Goal: Communication & Community: Answer question/provide support

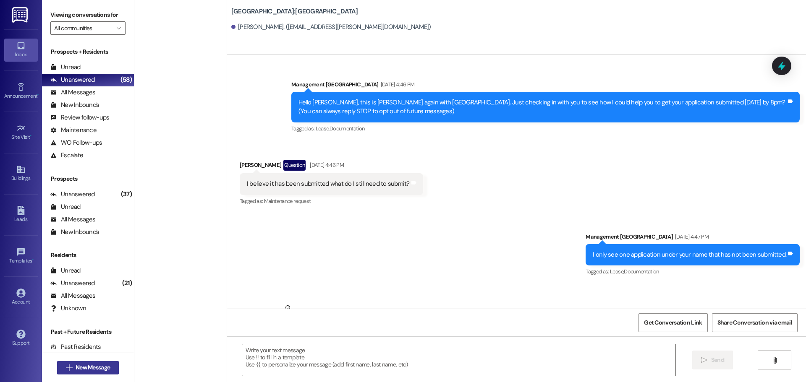
scroll to position [2229, 0]
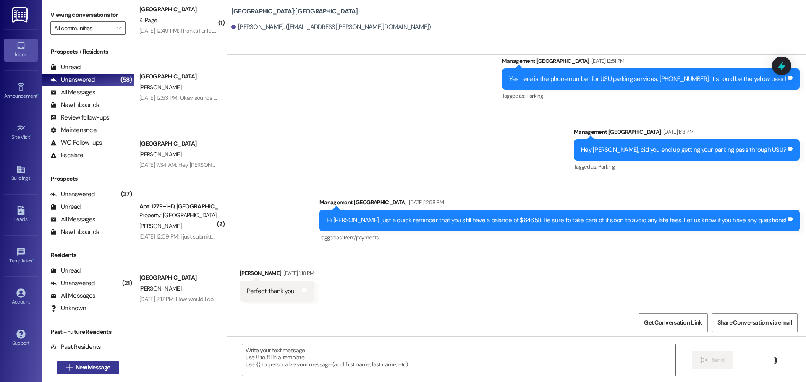
click at [86, 370] on span "New Message" at bounding box center [93, 367] width 34 height 9
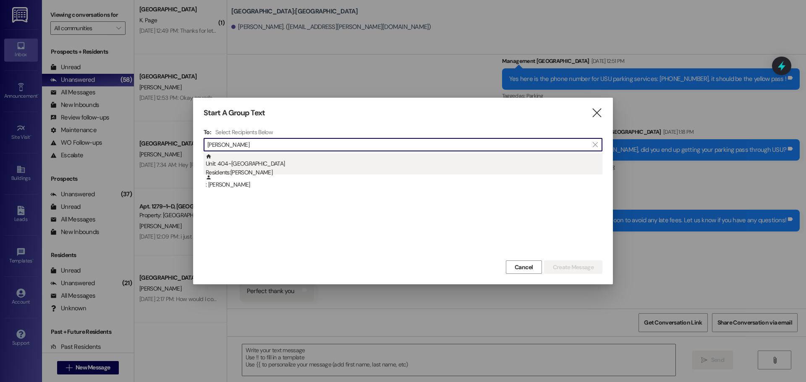
type input "[PERSON_NAME]"
click at [312, 164] on div "Unit: 404~B - 1 Stadium Crossing Residents: [PERSON_NAME]" at bounding box center [404, 166] width 397 height 24
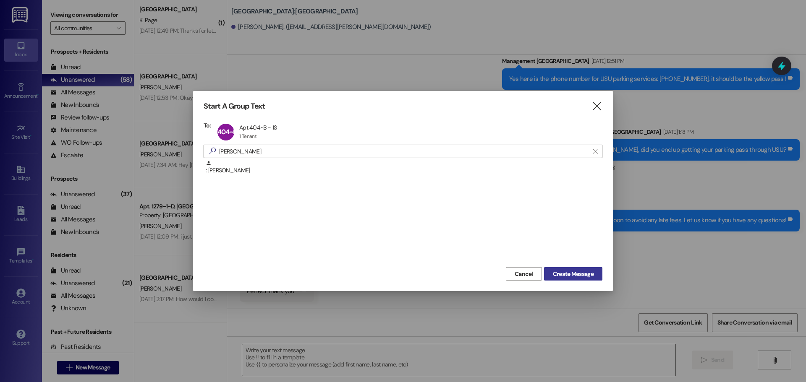
click at [556, 275] on span "Create Message" at bounding box center [573, 274] width 41 height 9
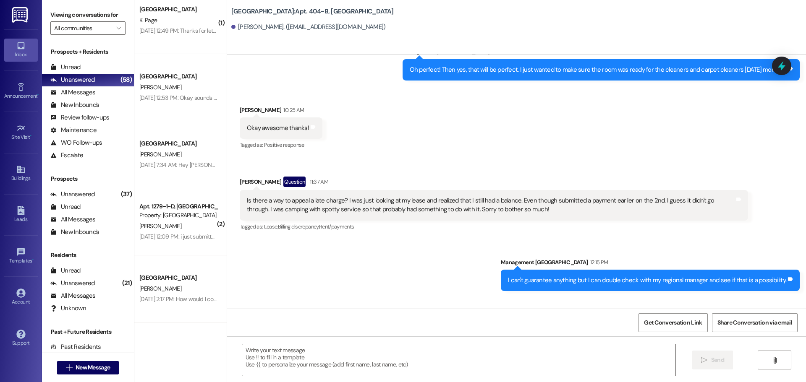
scroll to position [5380, 0]
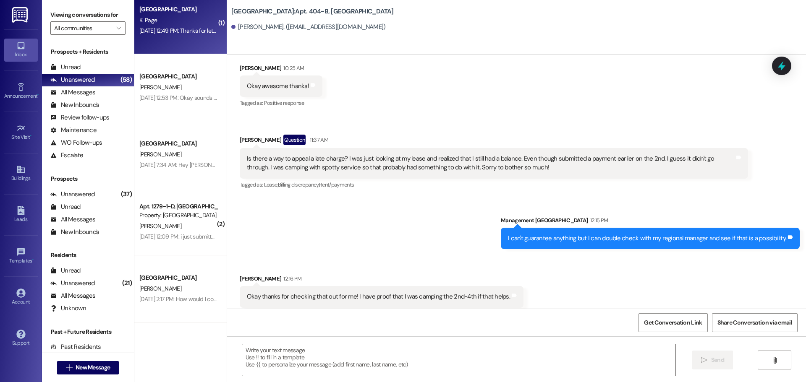
click at [173, 40] on div "Stadium Crossing Prospect K. Page [DATE] 12:49 PM: Thanks for letting me know. …" at bounding box center [180, 20] width 92 height 67
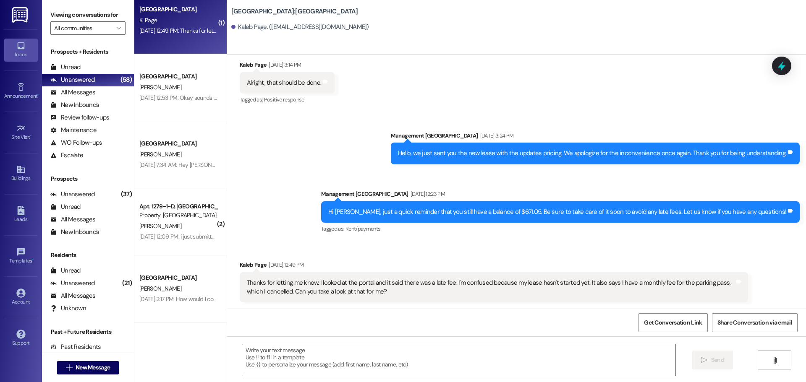
scroll to position [1248, 0]
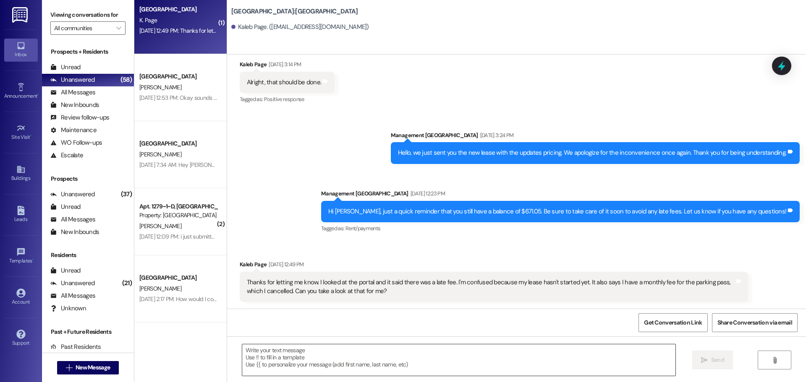
click at [393, 360] on textarea at bounding box center [458, 359] width 433 height 31
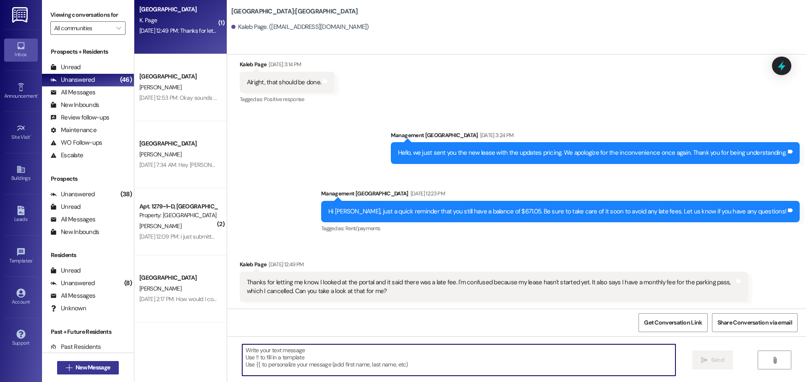
click at [76, 365] on span "New Message" at bounding box center [93, 367] width 34 height 9
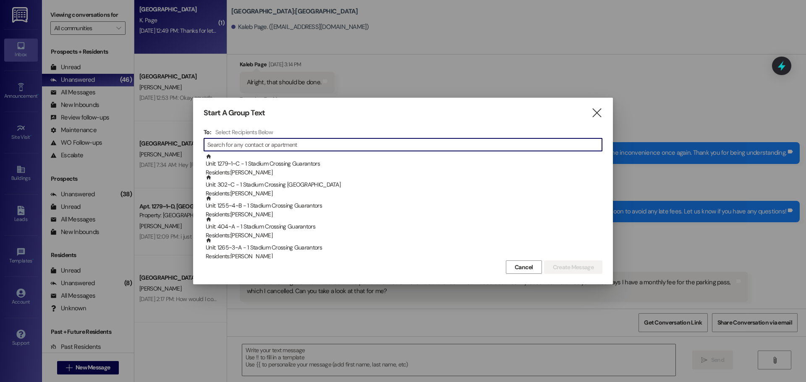
click at [603, 113] on div "Start A Group Text  To: Select Recipients Below  Unit: 1279~1~C - 1 Stadium C…" at bounding box center [403, 191] width 420 height 187
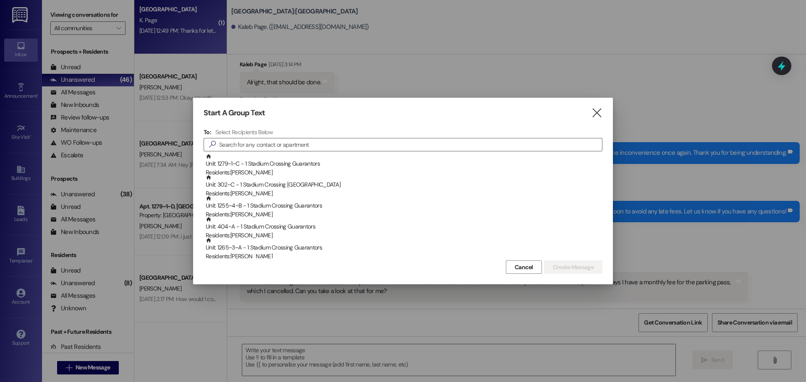
click at [585, 111] on div "Start A Group Text " at bounding box center [402, 113] width 399 height 10
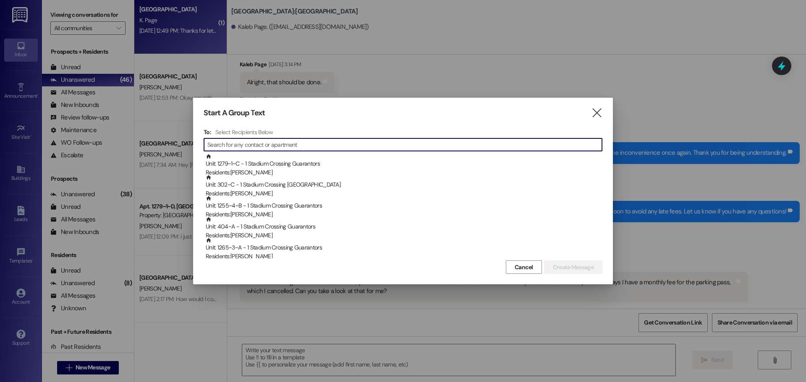
click at [399, 141] on input at bounding box center [404, 145] width 394 height 12
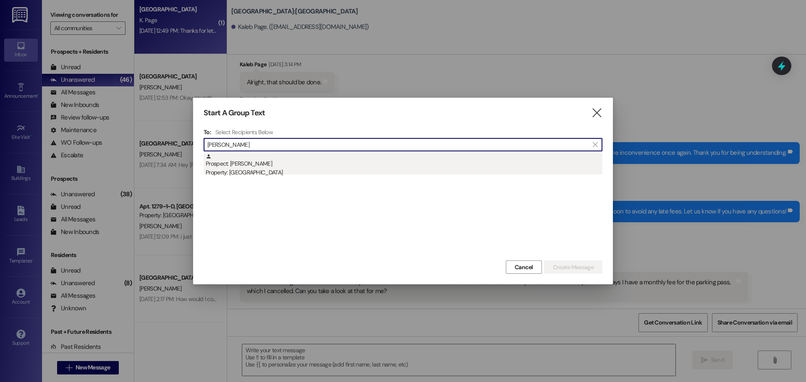
type input "[PERSON_NAME]"
click at [342, 172] on div "Property: [GEOGRAPHIC_DATA]" at bounding box center [404, 172] width 397 height 9
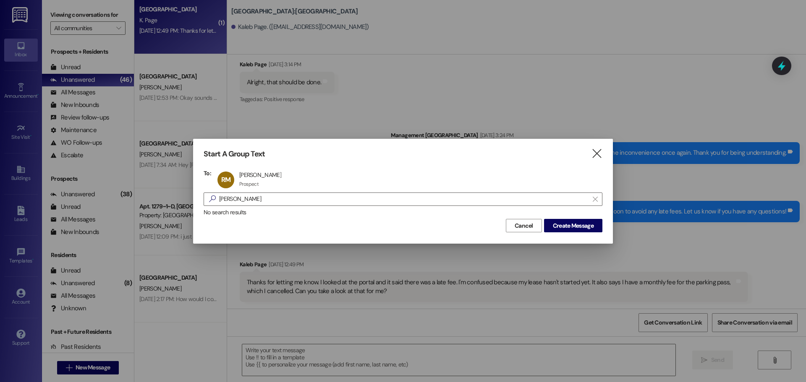
click at [560, 218] on div "Cancel Create Message" at bounding box center [402, 225] width 399 height 16
click at [560, 224] on span "Create Message" at bounding box center [573, 226] width 41 height 9
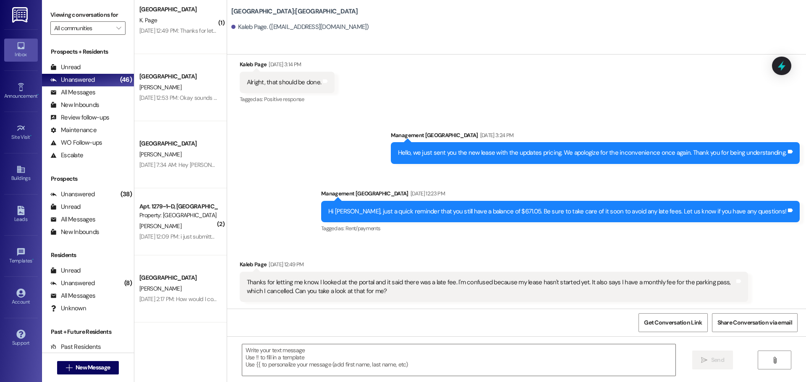
scroll to position [0, 0]
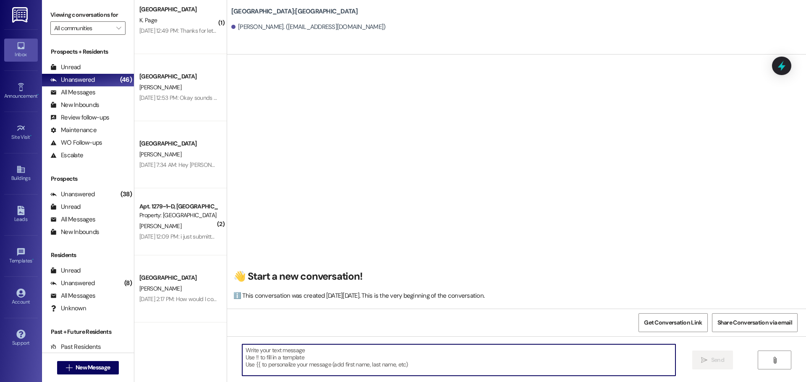
click at [453, 353] on textarea at bounding box center [458, 359] width 433 height 31
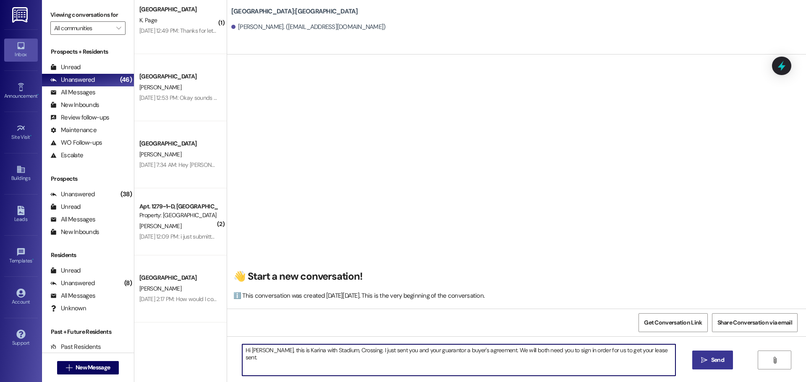
type textarea "Hi [PERSON_NAME], this is Karina with Stadium, Crossing. I just sent you and yo…"
click at [717, 362] on span "Send" at bounding box center [717, 360] width 13 height 9
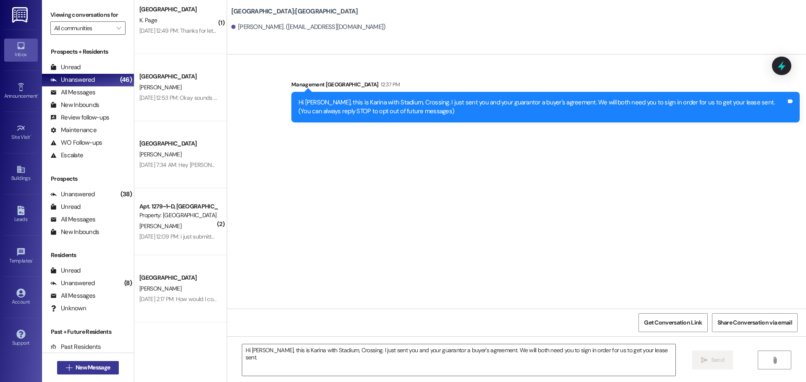
click at [84, 365] on span "New Message" at bounding box center [93, 367] width 34 height 9
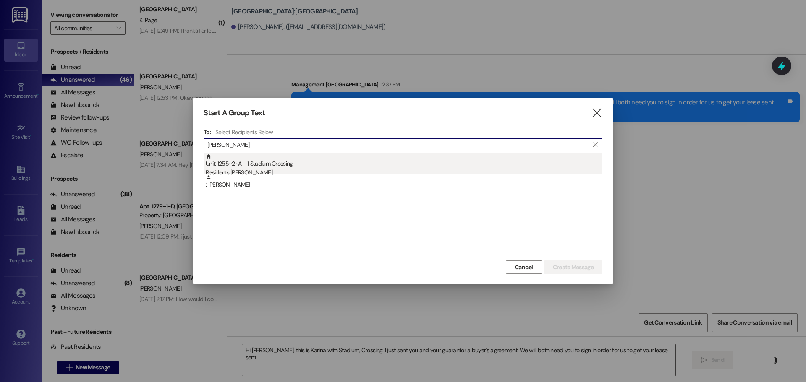
type input "[PERSON_NAME]"
click at [298, 162] on div "Unit: 1255~2~A - 1 Stadium Crossing Residents: [PERSON_NAME]" at bounding box center [404, 166] width 397 height 24
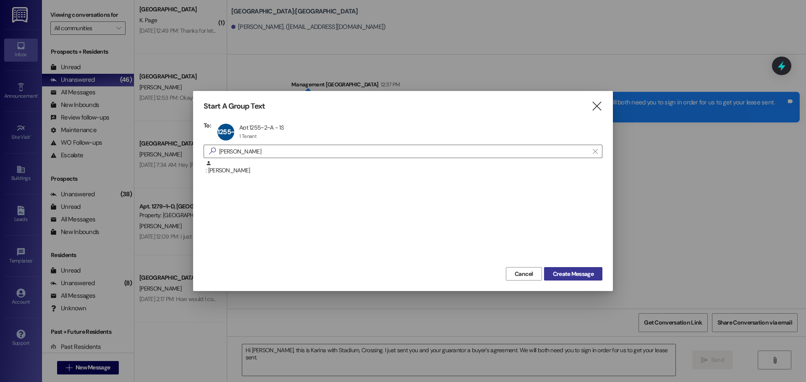
click at [568, 273] on span "Create Message" at bounding box center [573, 274] width 41 height 9
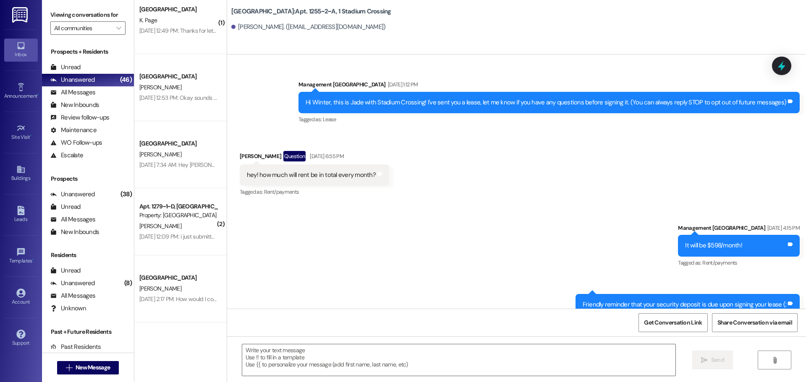
scroll to position [7270, 0]
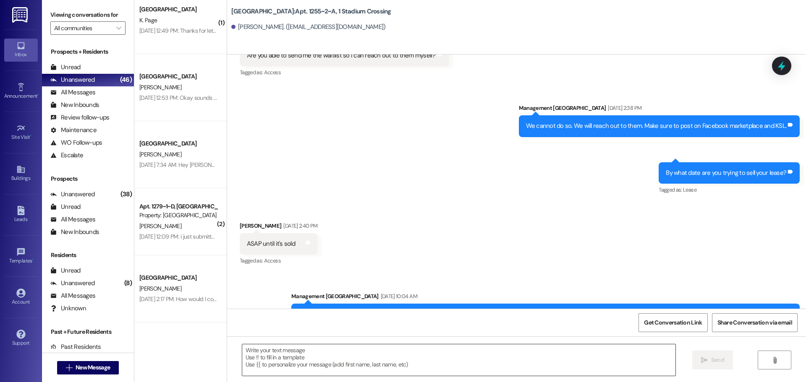
click at [277, 354] on textarea at bounding box center [458, 359] width 433 height 31
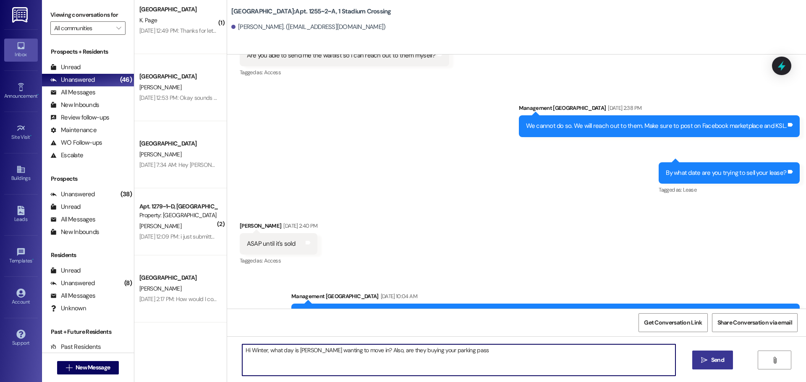
type textarea "Hi Winter, what day is [PERSON_NAME] wanting to move in? Also, are they buying …"
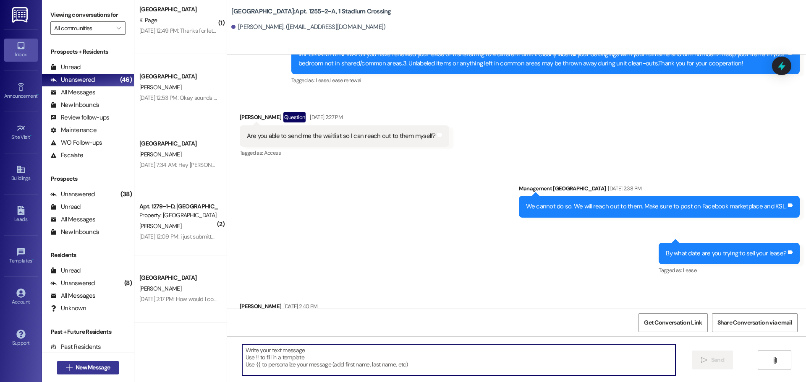
click at [89, 370] on span "New Message" at bounding box center [93, 367] width 34 height 9
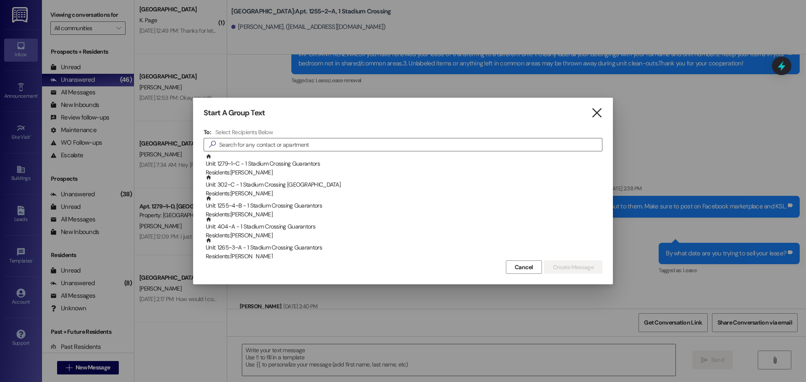
click at [601, 111] on icon "" at bounding box center [596, 113] width 11 height 9
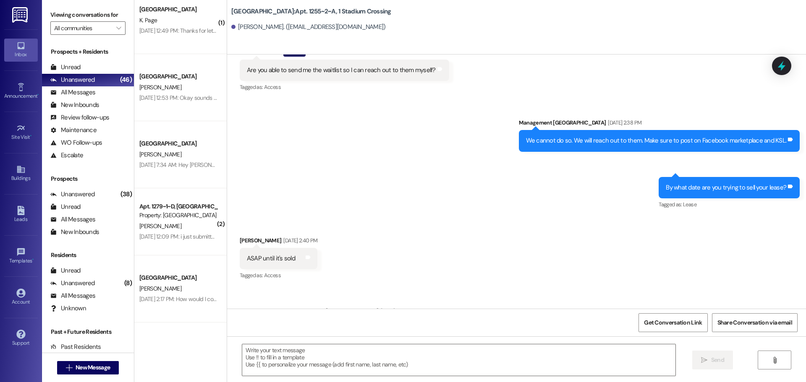
scroll to position [7328, 0]
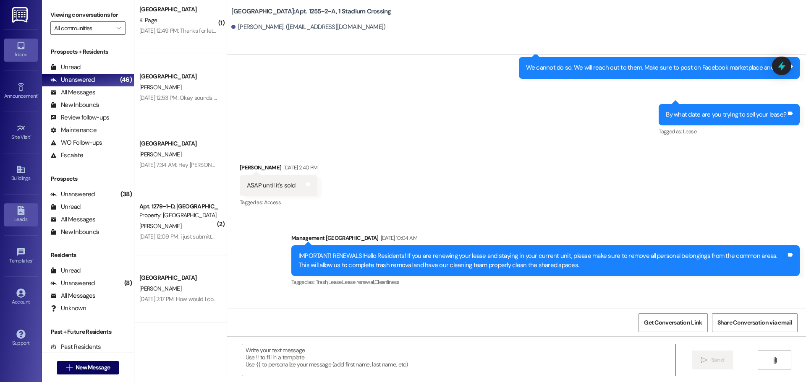
click at [24, 217] on div "Leads" at bounding box center [21, 219] width 42 height 8
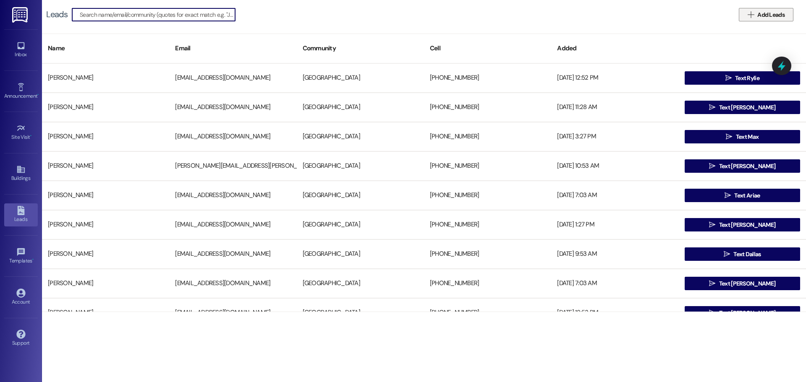
click at [760, 20] on button " Add Leads" at bounding box center [765, 14] width 55 height 13
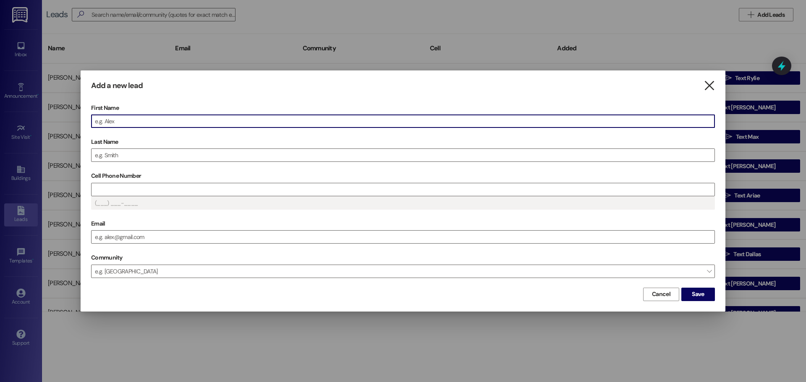
click at [708, 83] on icon "" at bounding box center [708, 85] width 11 height 9
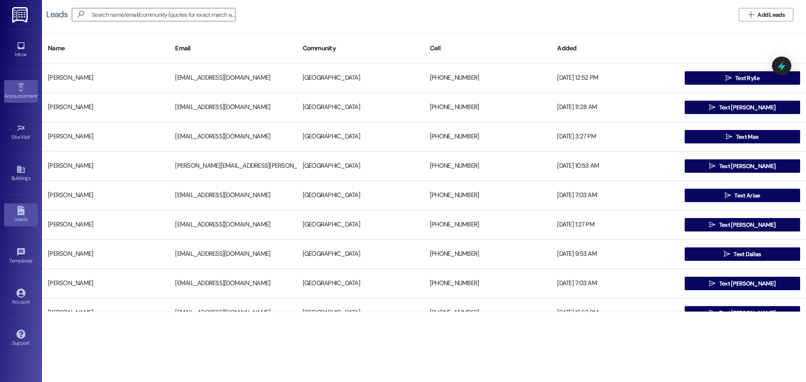
click at [26, 81] on link "Announcement •" at bounding box center [21, 91] width 34 height 23
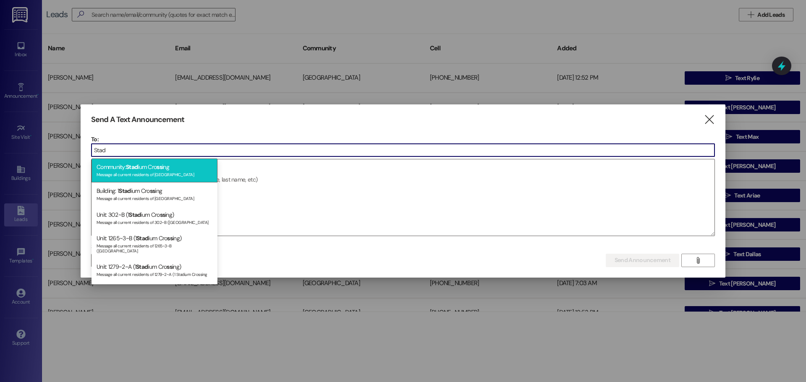
type input "Stad"
click at [166, 174] on div "Message all current residents of [GEOGRAPHIC_DATA]" at bounding box center [155, 173] width 116 height 7
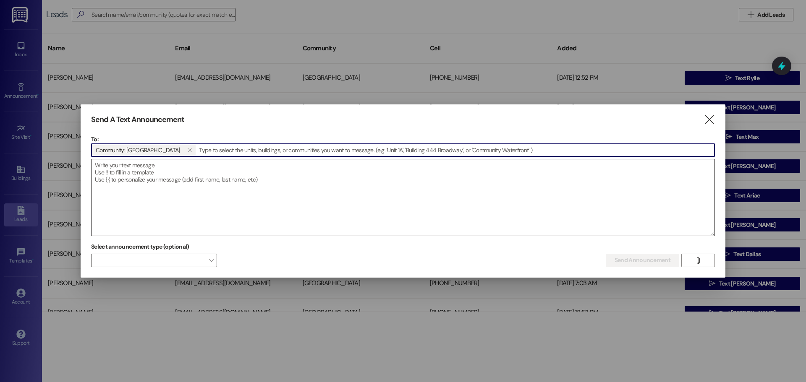
click at [183, 180] on textarea at bounding box center [402, 197] width 623 height 76
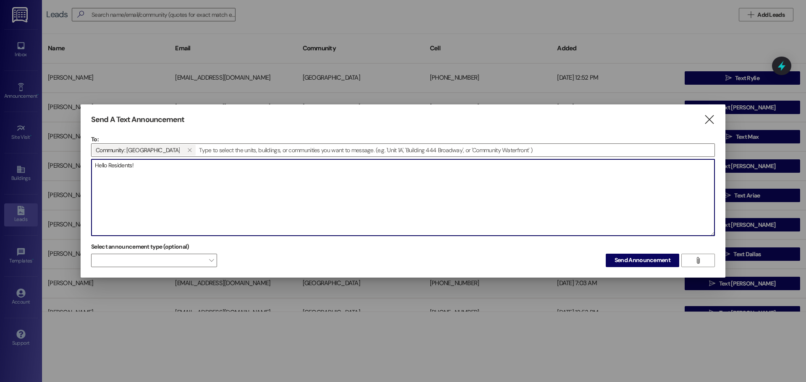
click at [94, 168] on textarea "Hello Residents!" at bounding box center [402, 197] width 623 height 76
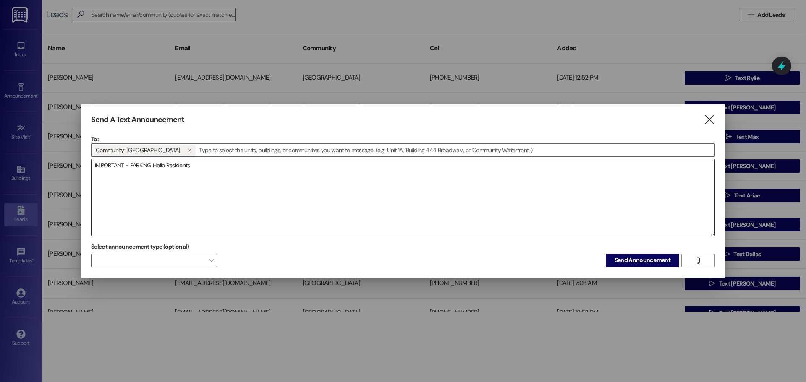
click at [153, 166] on textarea "IMPORTANT - PARKING Hello Residents!" at bounding box center [402, 197] width 623 height 76
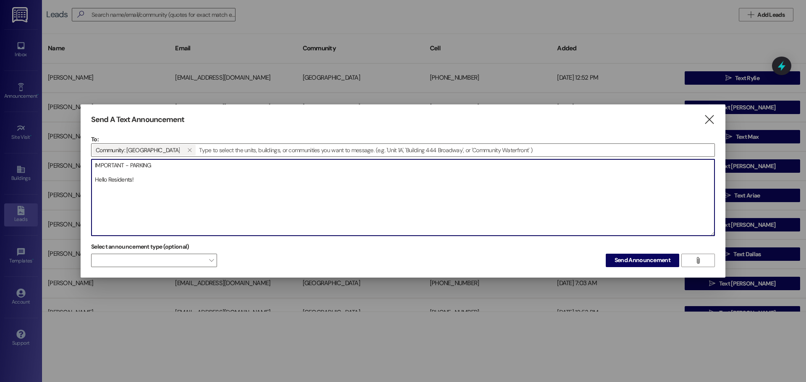
click at [235, 176] on textarea "IMPORTANT - PARKING Hello Residents!" at bounding box center [402, 197] width 623 height 76
click at [188, 181] on textarea "IMPORTANT - PARKING Hello Residents!" at bounding box center [402, 197] width 623 height 76
click at [269, 178] on textarea "IMPORTANT - PARKING Hello Residents! Just a reminder to move your cars out of t…" at bounding box center [402, 197] width 623 height 76
click at [680, 179] on textarea "IMPORTANT - PARKING Hello Residents! Just a reminder to move your cars out of t…" at bounding box center [402, 197] width 623 height 76
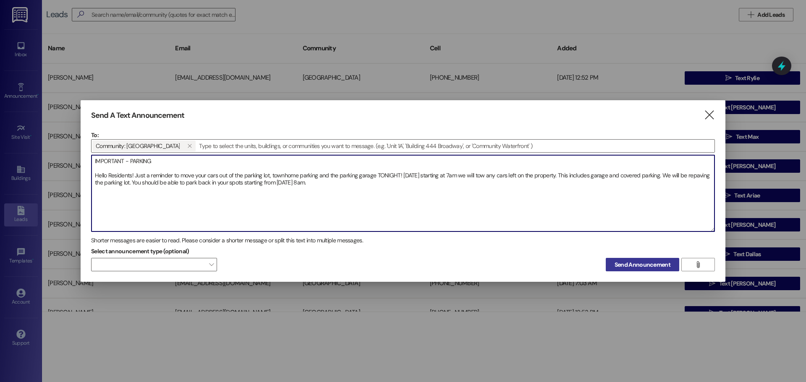
type textarea "IMPORTANT - PARKING Hello Residents! Just a reminder to move your cars out of t…"
click at [646, 263] on span "Send Announcement" at bounding box center [642, 265] width 56 height 9
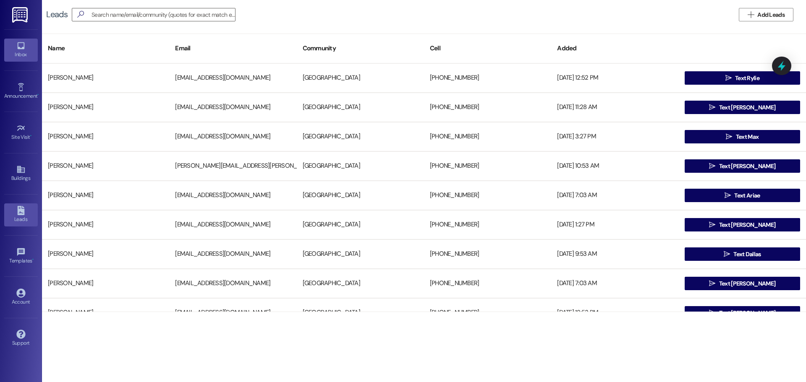
click at [14, 55] on div "Inbox" at bounding box center [21, 54] width 42 height 8
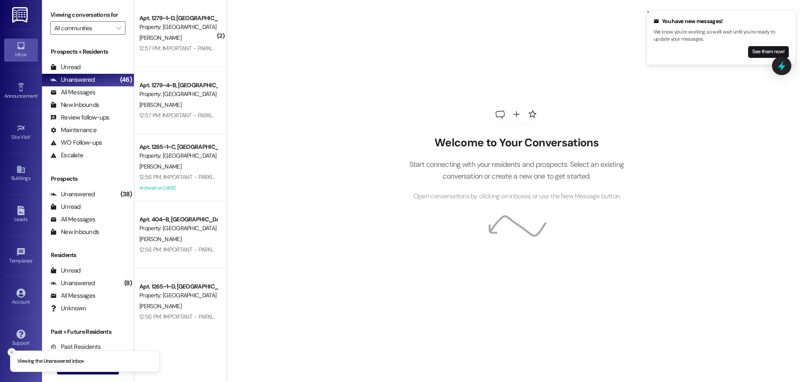
click at [12, 355] on icon "Close toast" at bounding box center [11, 352] width 5 height 5
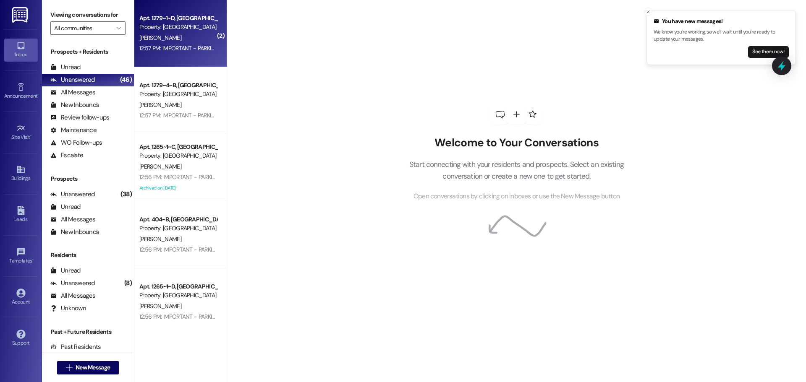
click at [173, 29] on div "Property: [GEOGRAPHIC_DATA]" at bounding box center [178, 27] width 78 height 9
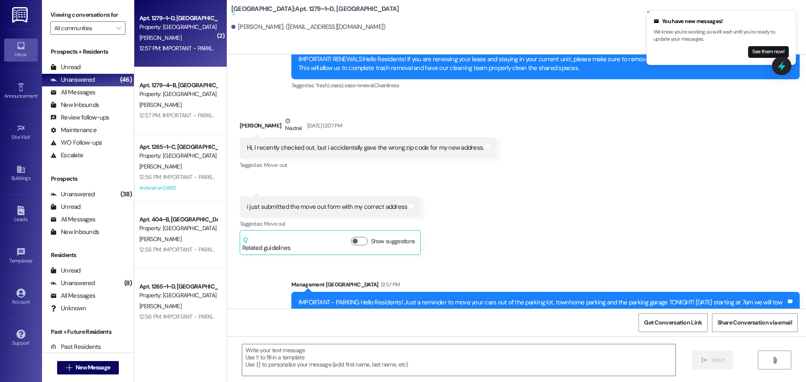
scroll to position [8849, 0]
